Goal: Find specific page/section: Locate a particular part of the current website

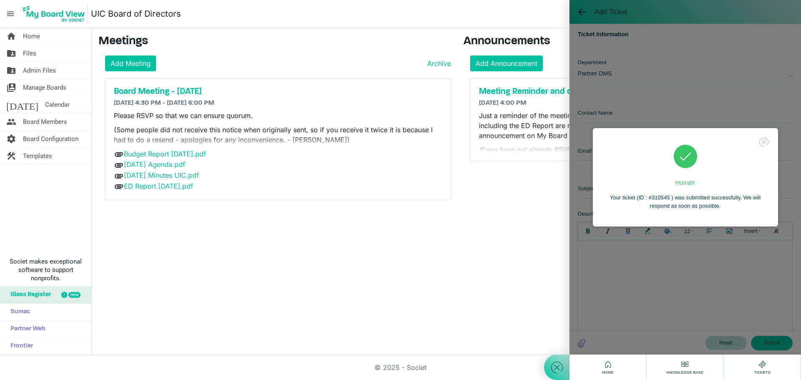
scroll to position [268, 0]
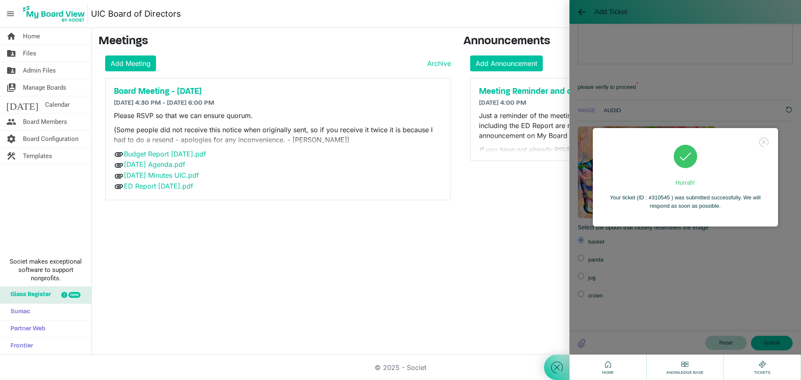
click at [595, 8] on div "Hurrah! Your ticket (ID : #310545 ) was submitted successfully. We will respond…" at bounding box center [684, 177] width 231 height 354
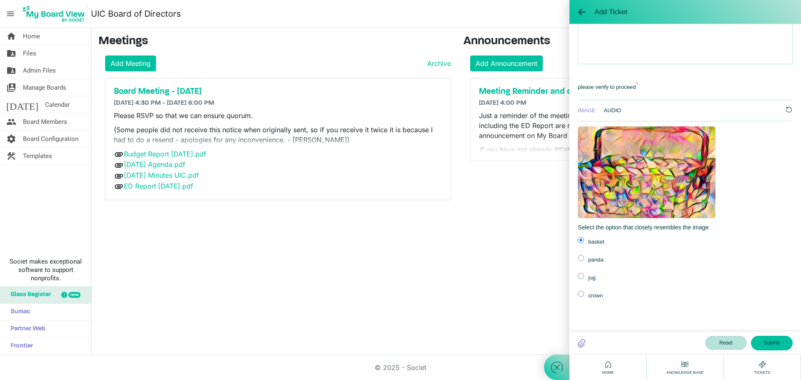
click at [496, 298] on div "home Home folder_shared Files folder_shared Admin Files switch_account Manage B…" at bounding box center [400, 191] width 801 height 327
click at [581, 5] on div "Add Ticket" at bounding box center [684, 12] width 231 height 24
click at [580, 10] on span at bounding box center [582, 12] width 8 height 8
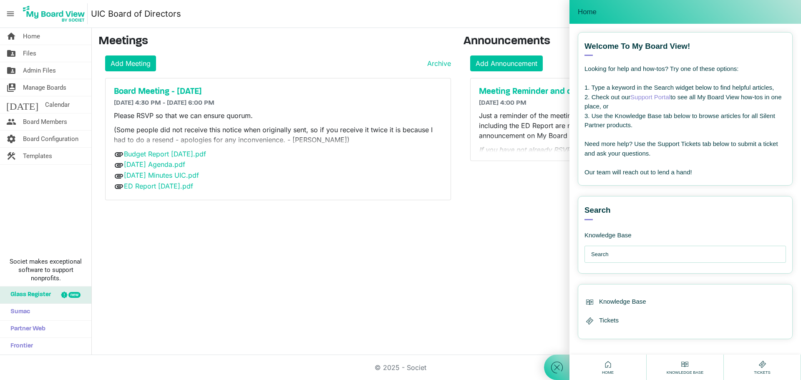
click at [504, 254] on div "home Home folder_shared Files folder_shared Admin Files switch_account Manage B…" at bounding box center [400, 191] width 801 height 327
click at [560, 366] on icon at bounding box center [556, 367] width 15 height 15
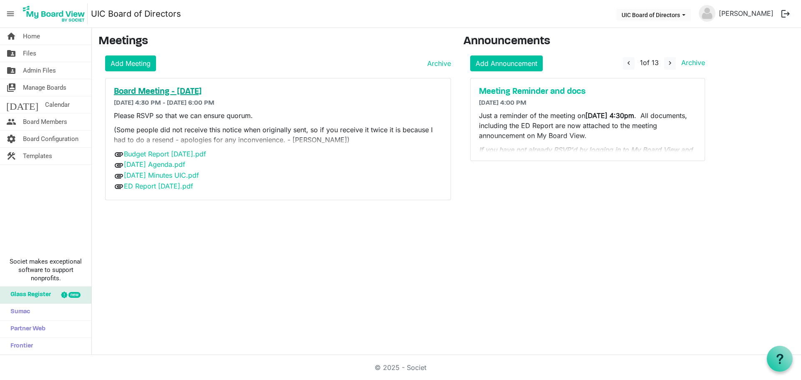
click at [246, 90] on h5 "Board Meeting - [DATE]" at bounding box center [278, 92] width 328 height 10
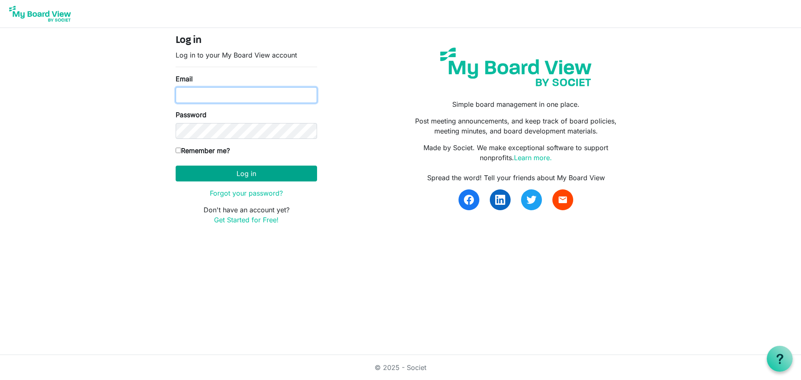
type input "natalie@uics.ca"
click at [270, 174] on button "Log in" at bounding box center [246, 174] width 141 height 16
